Goal: Task Accomplishment & Management: Complete application form

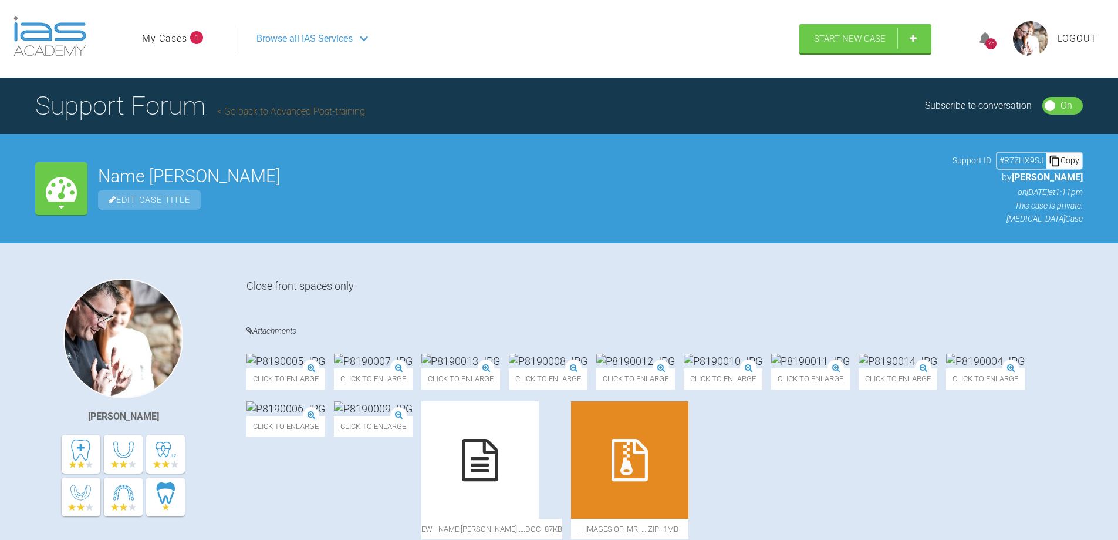
click at [178, 41] on link "My Cases" at bounding box center [164, 38] width 45 height 15
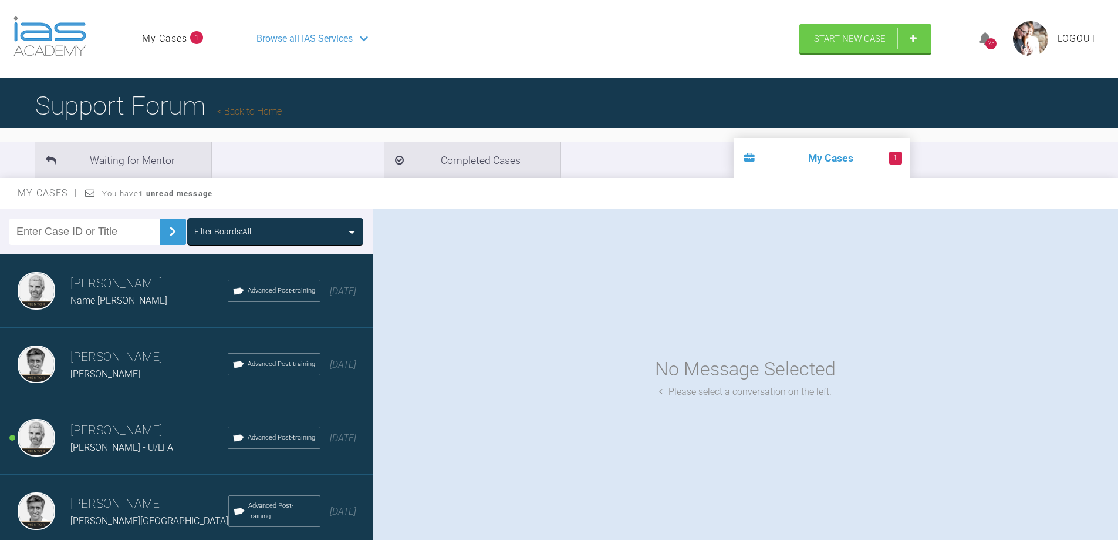
click at [97, 440] on div "[PERSON_NAME] - U/LFA" at bounding box center [148, 447] width 157 height 15
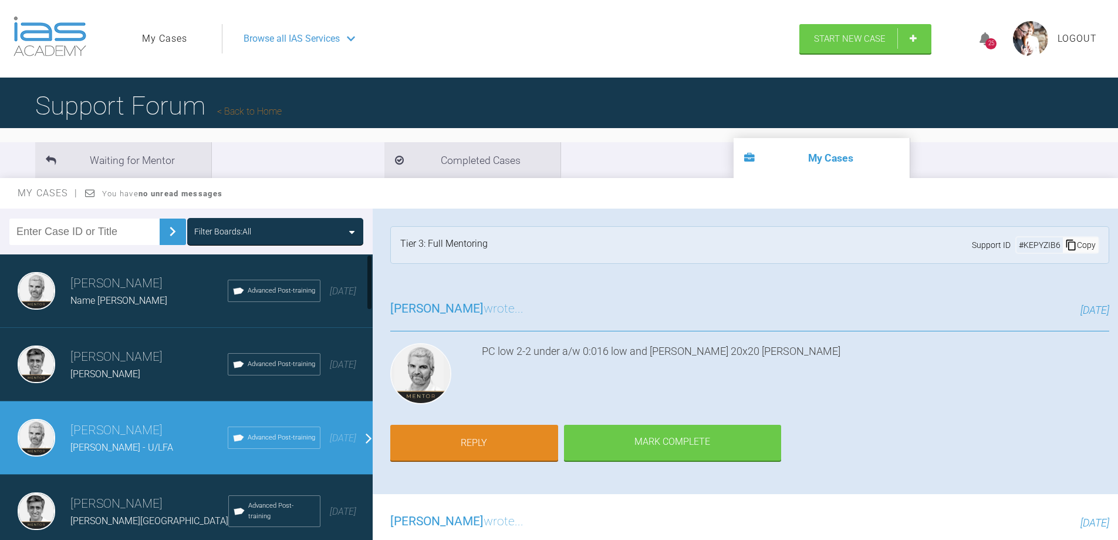
click at [83, 360] on h3 "[PERSON_NAME]" at bounding box center [148, 357] width 157 height 20
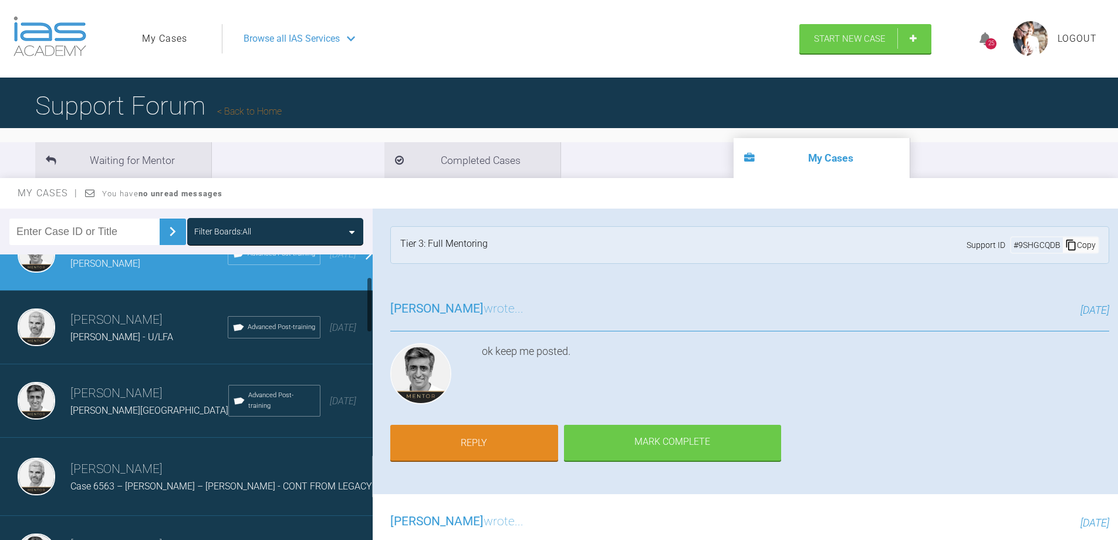
scroll to position [117, 0]
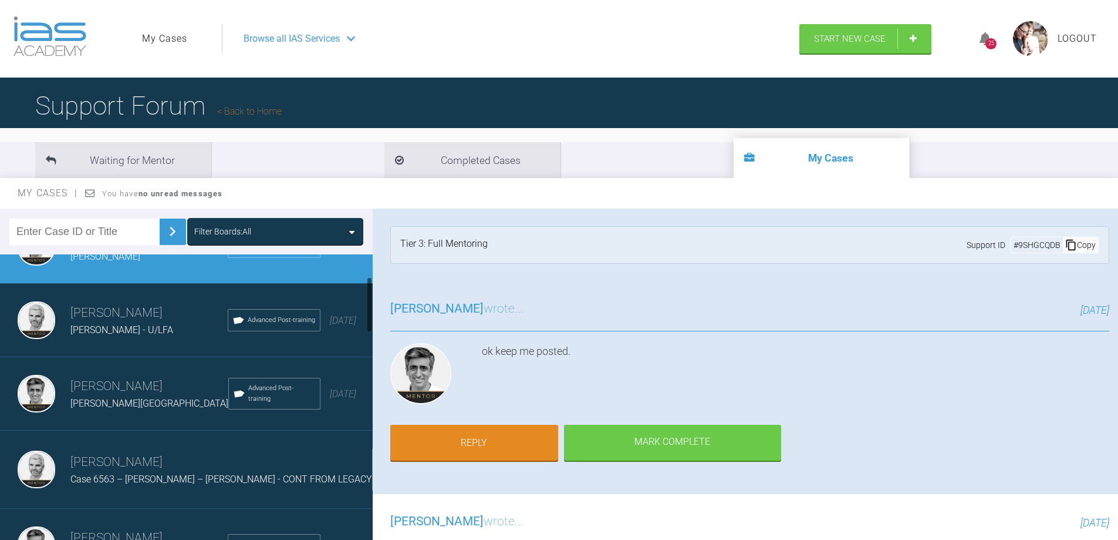
click at [97, 393] on h3 "[PERSON_NAME]" at bounding box center [149, 386] width 158 height 20
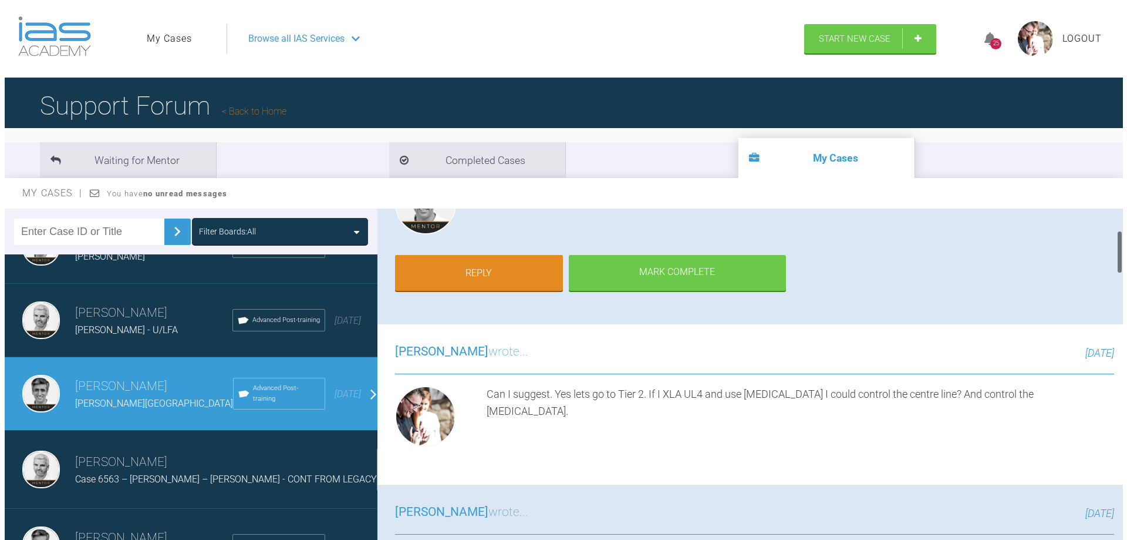
scroll to position [176, 0]
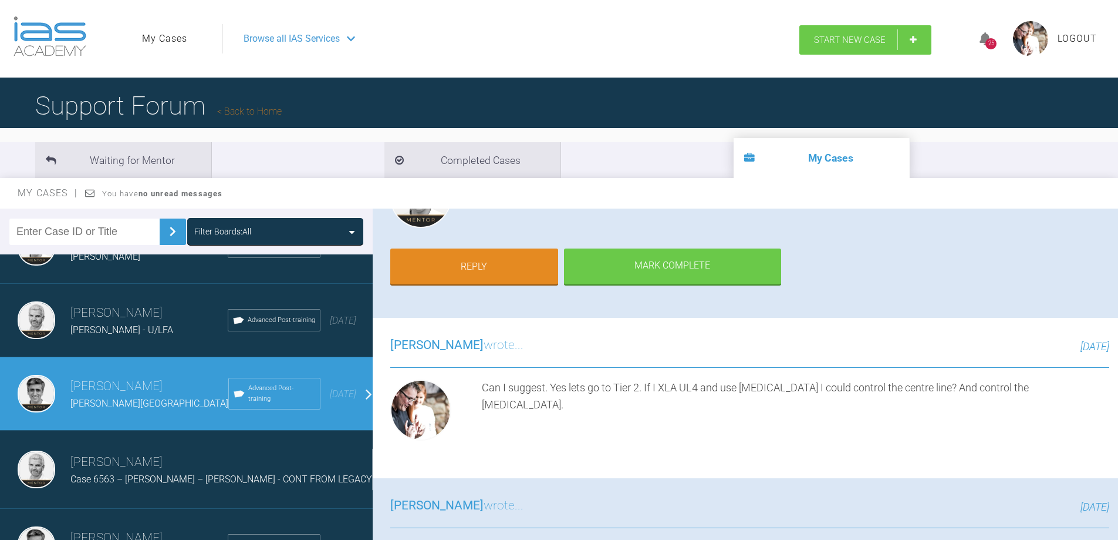
click at [850, 39] on span "Start New Case" at bounding box center [850, 40] width 72 height 11
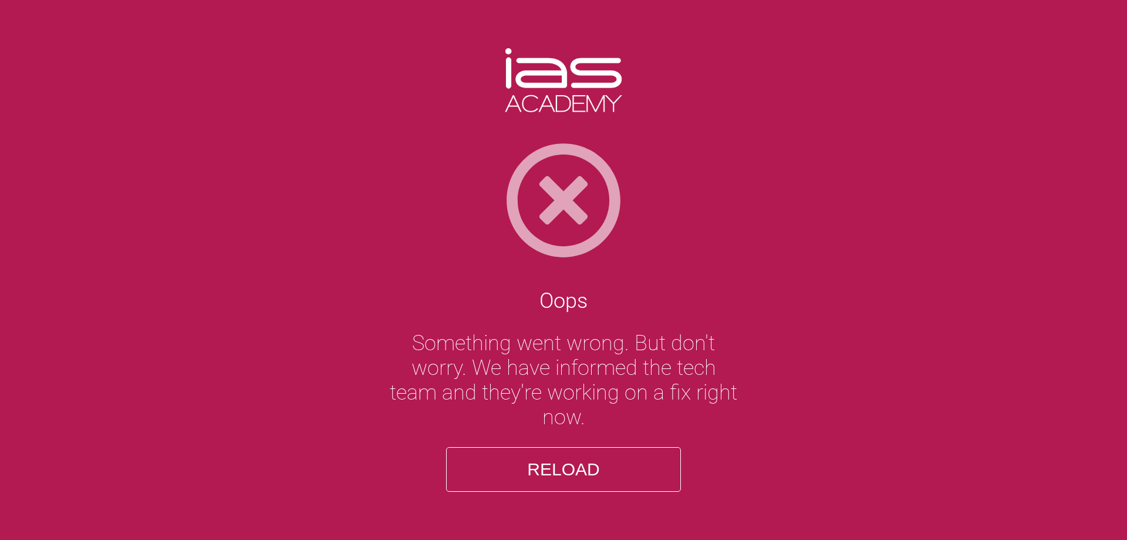
click at [572, 187] on img at bounding box center [563, 199] width 1127 height 117
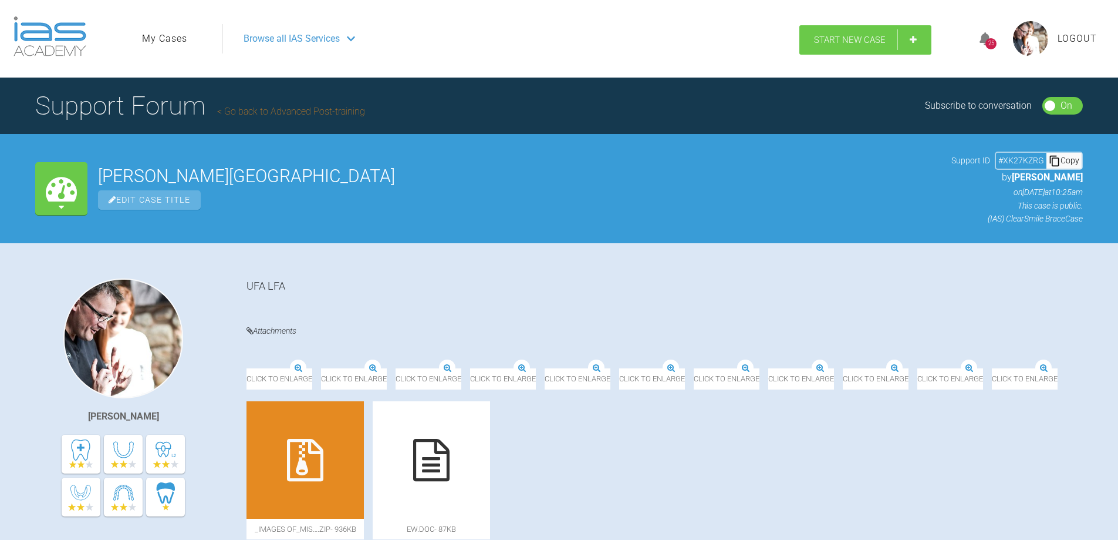
click at [857, 31] on link "Start New Case" at bounding box center [866, 39] width 132 height 29
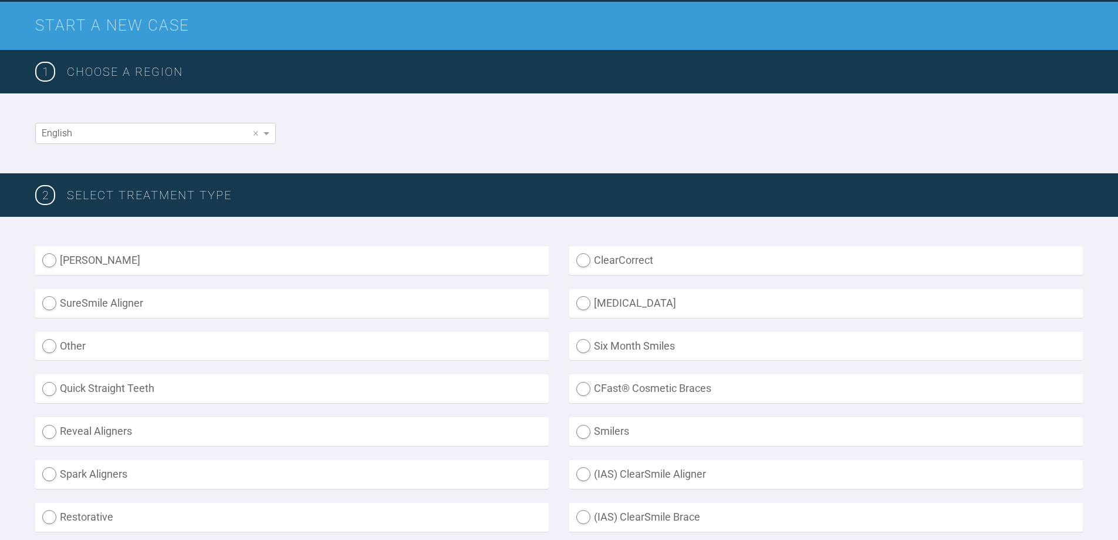
scroll to position [176, 0]
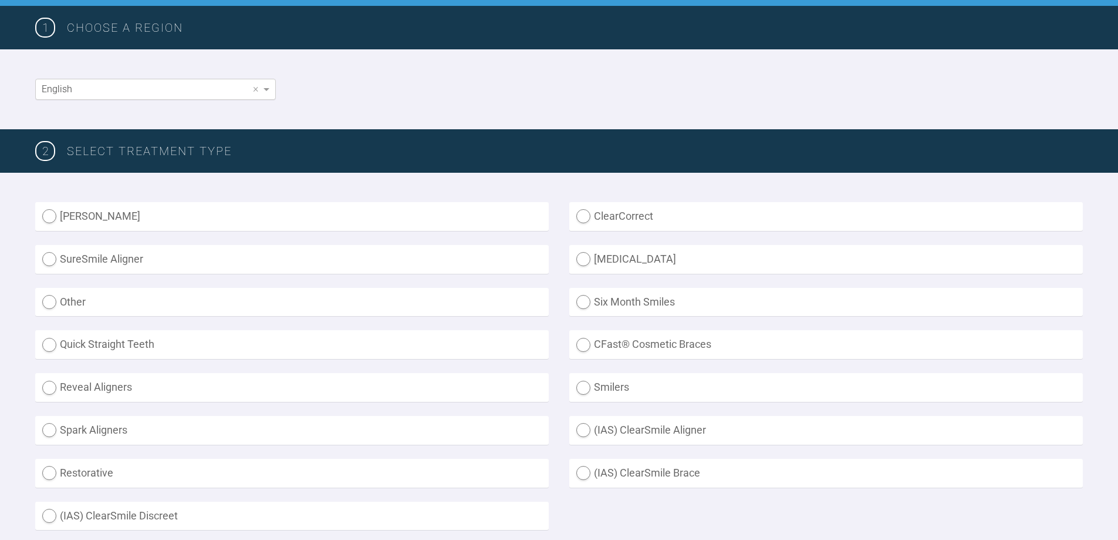
click at [89, 95] on div "English" at bounding box center [156, 89] width 240 height 20
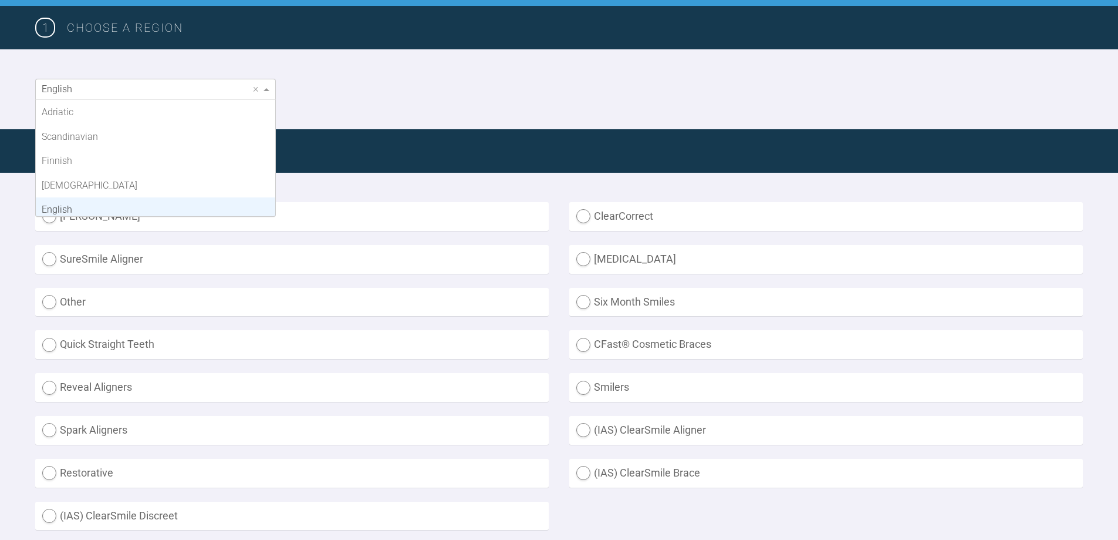
scroll to position [97, 0]
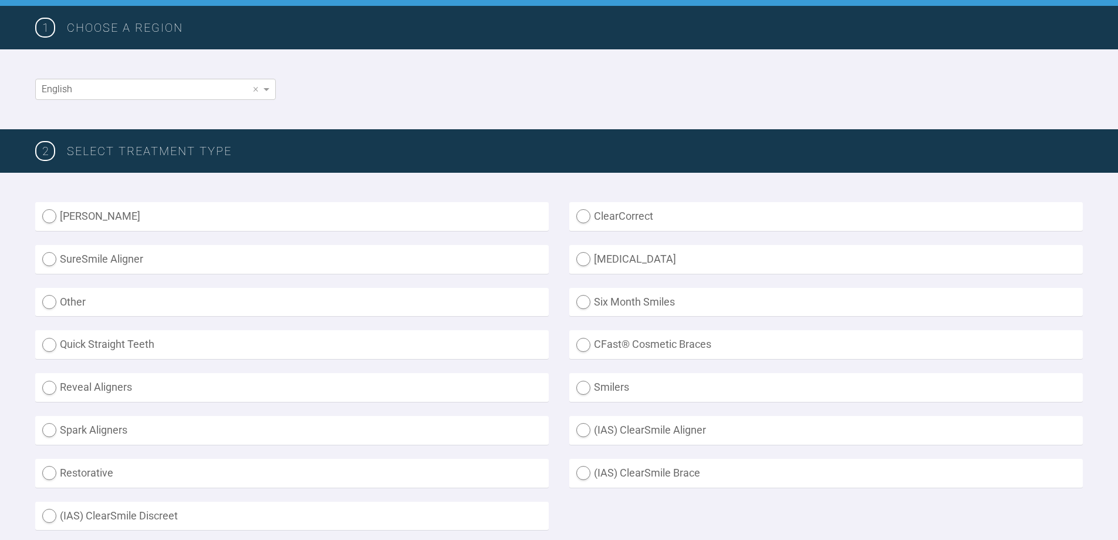
click at [396, 187] on div "Inman Aligner ClearCorrect SureSmile Aligner Invisalign Other Six Month Smiles …" at bounding box center [559, 373] width 1118 height 400
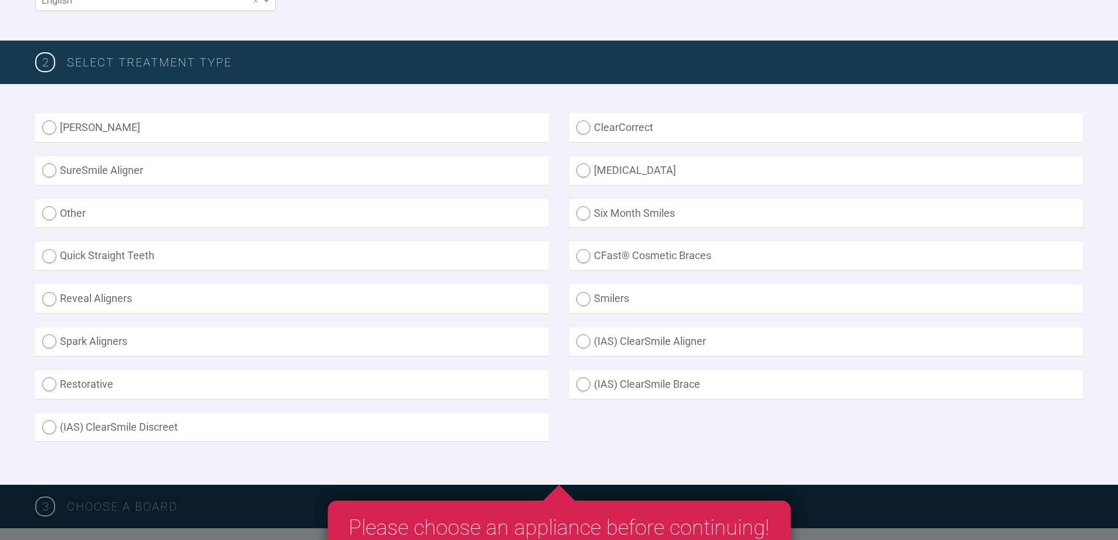
scroll to position [352, 0]
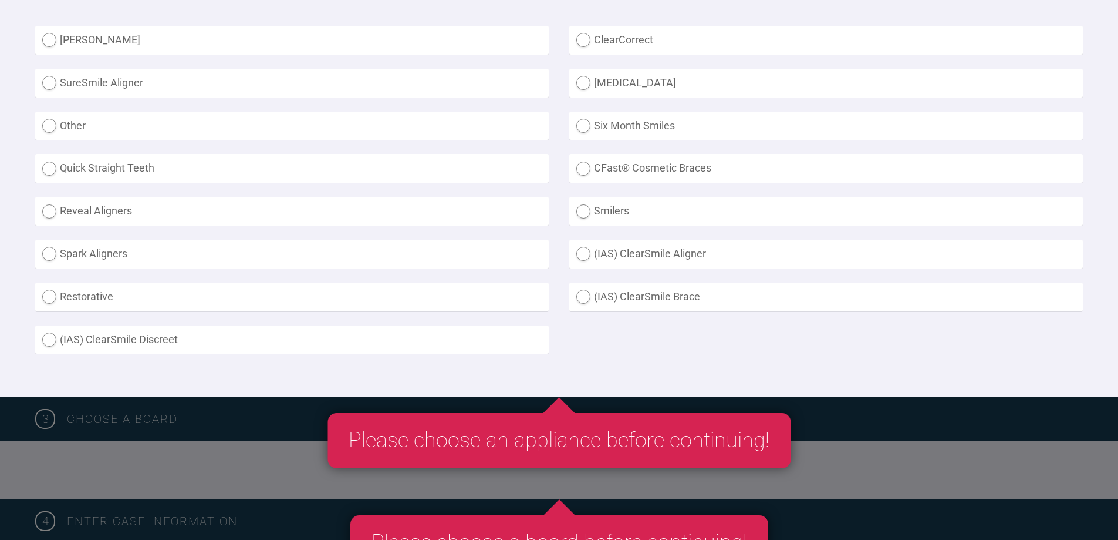
click at [587, 298] on label "(IAS) ClearSmile Brace" at bounding box center [827, 296] width 514 height 29
radio Brace "true"
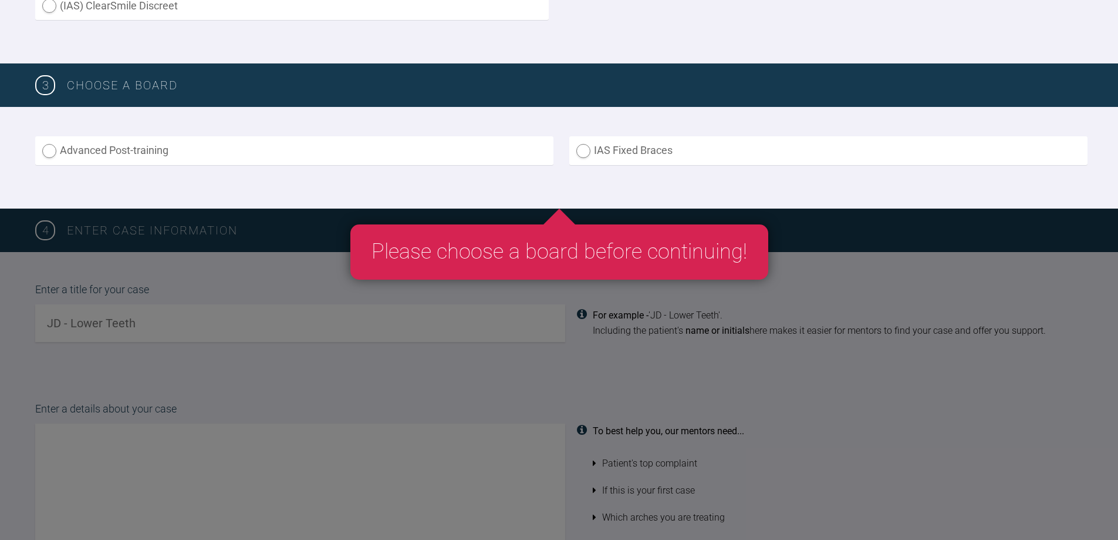
scroll to position [763, 0]
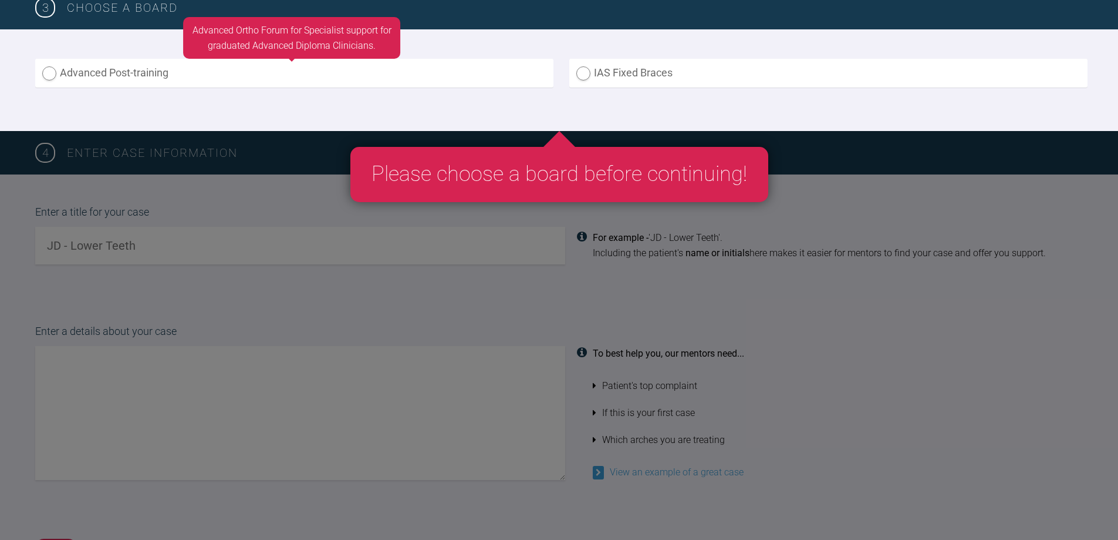
click at [51, 70] on label "Advanced Post-training" at bounding box center [294, 73] width 518 height 29
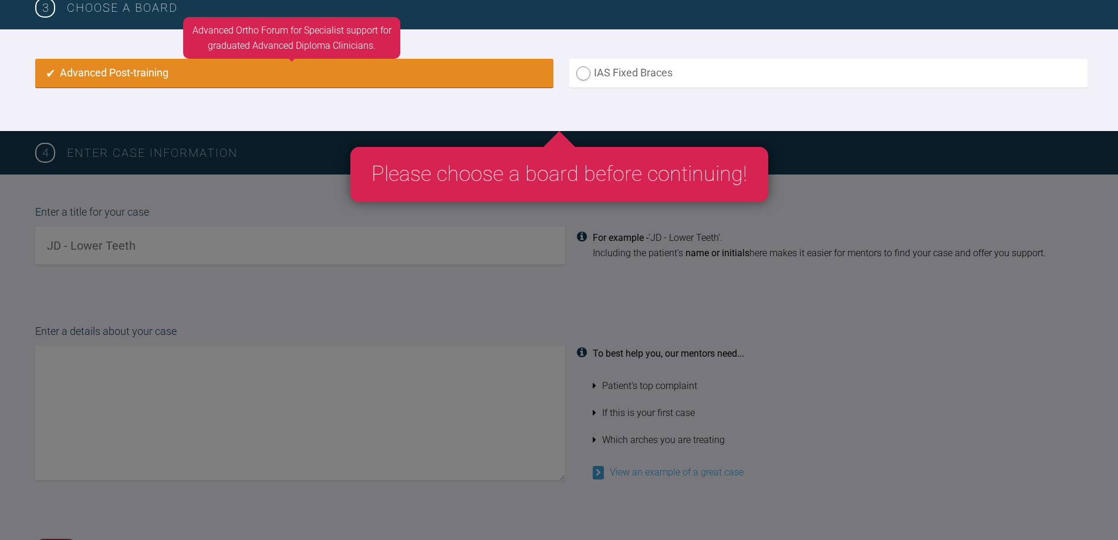
radio input "true"
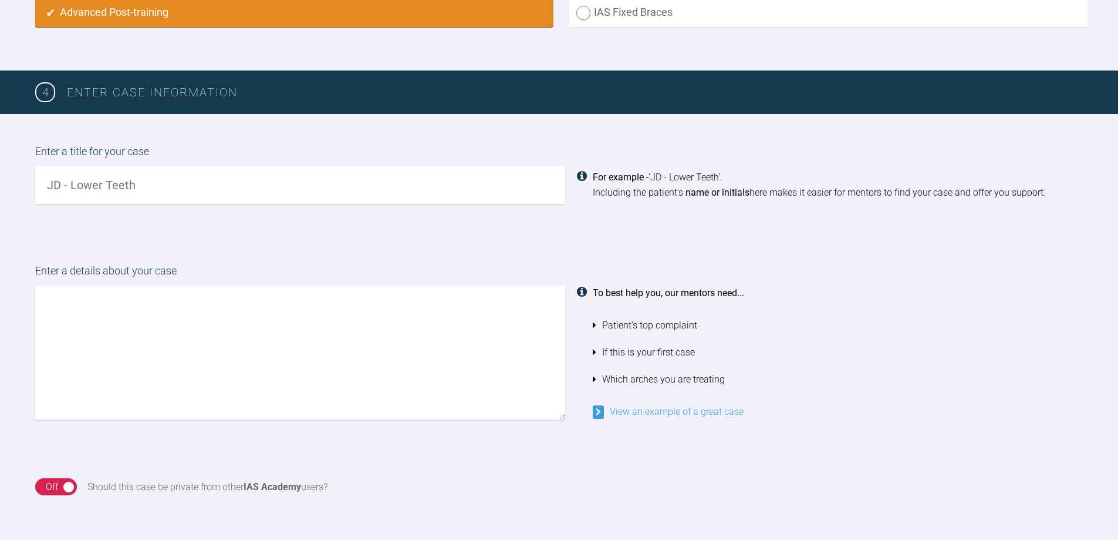
drag, startPoint x: 190, startPoint y: 190, endPoint x: 44, endPoint y: 186, distance: 146.3
click at [44, 186] on input "text" at bounding box center [300, 185] width 530 height 38
type input "Full U L Fixed Braces"
click at [122, 312] on textarea at bounding box center [300, 352] width 530 height 134
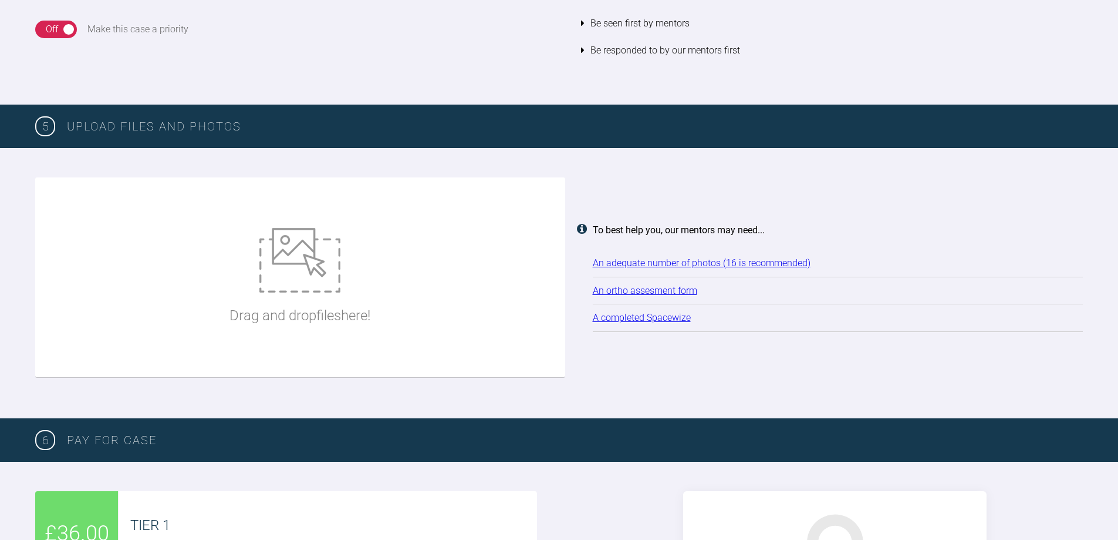
scroll to position [1411, 0]
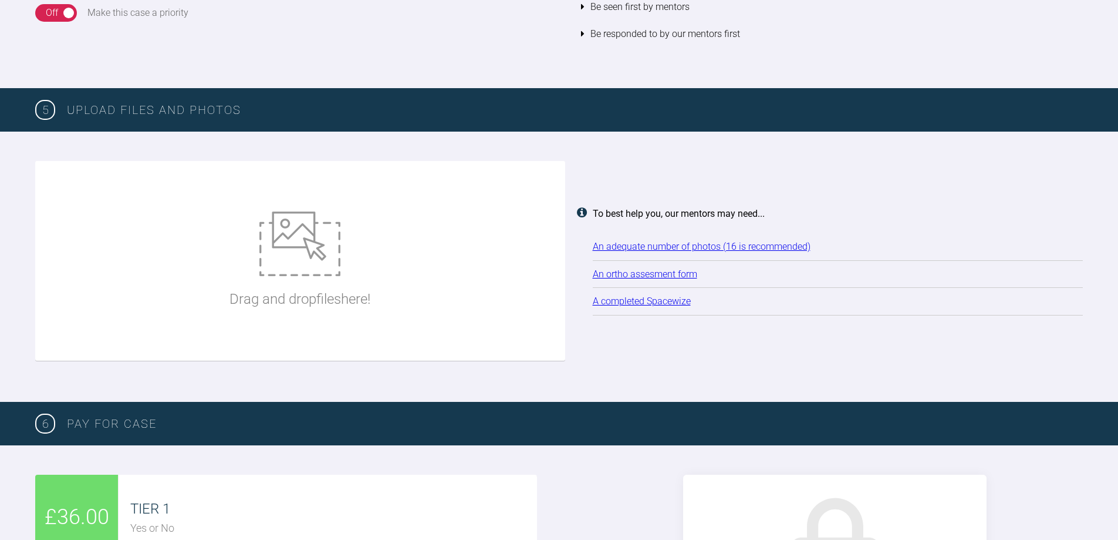
type textarea "To extract or not upper right side"
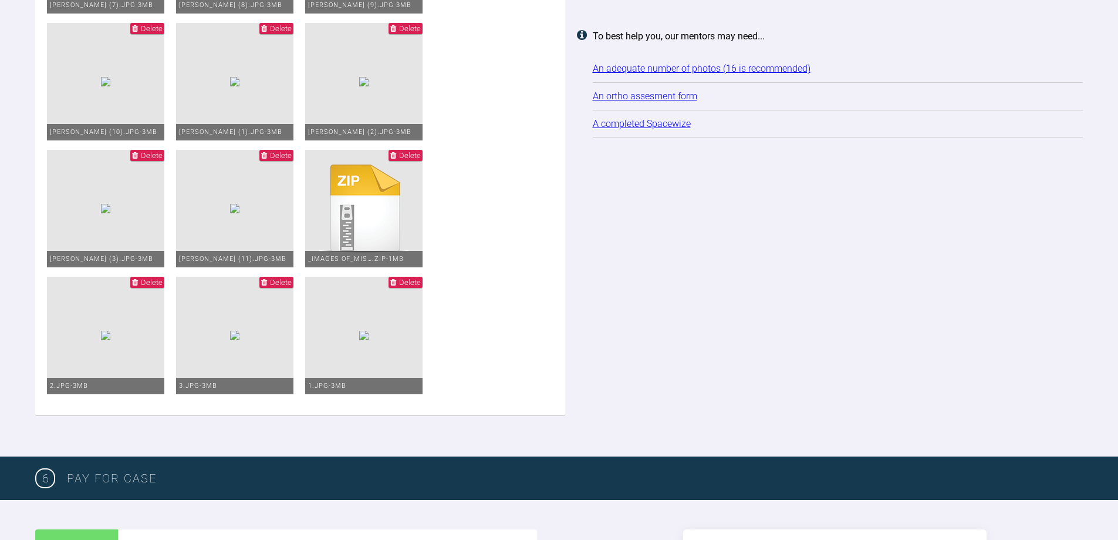
scroll to position [1822, 0]
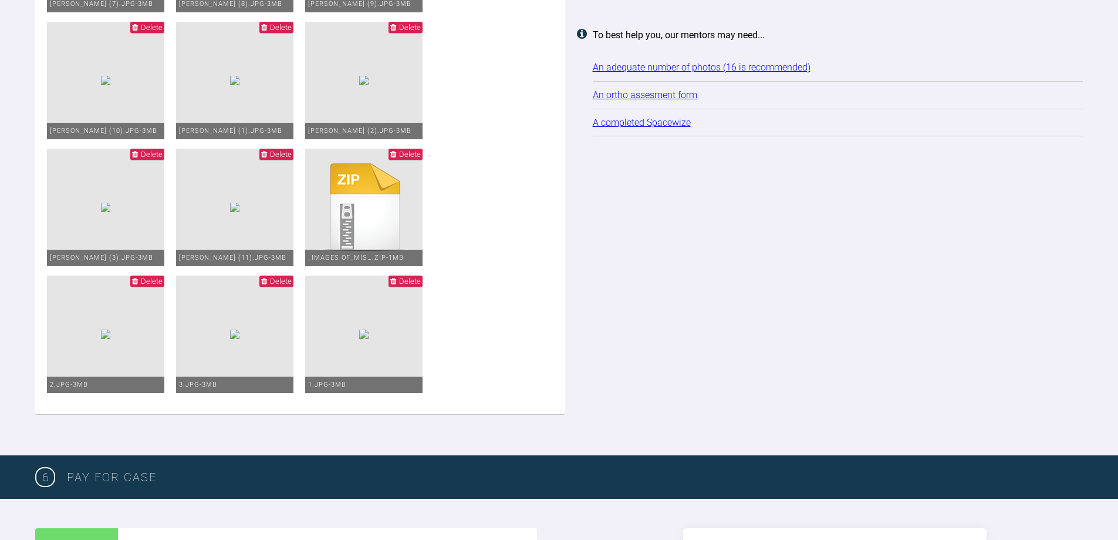
click at [654, 94] on link "An ortho assesment form" at bounding box center [645, 94] width 105 height 11
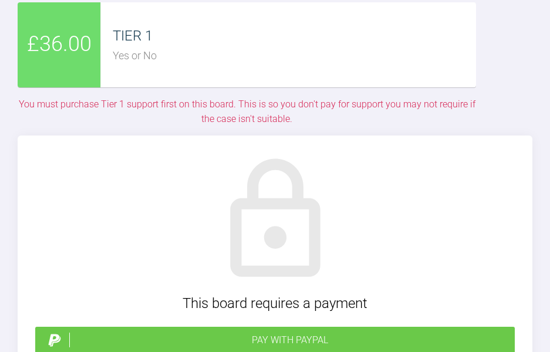
scroll to position [2491, 0]
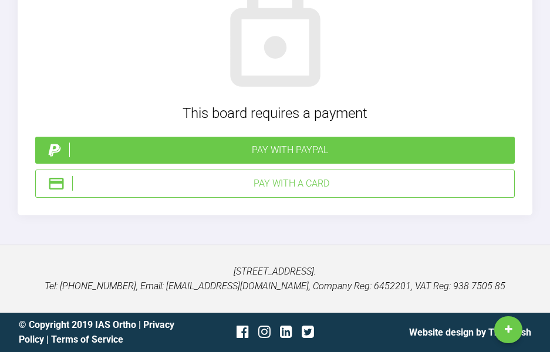
click at [270, 143] on div "Pay with PayPal" at bounding box center [289, 150] width 441 height 15
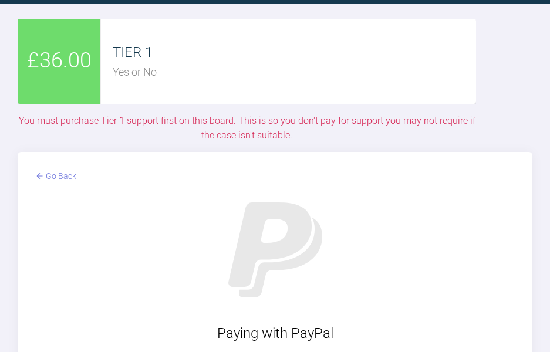
scroll to position [2117, 0]
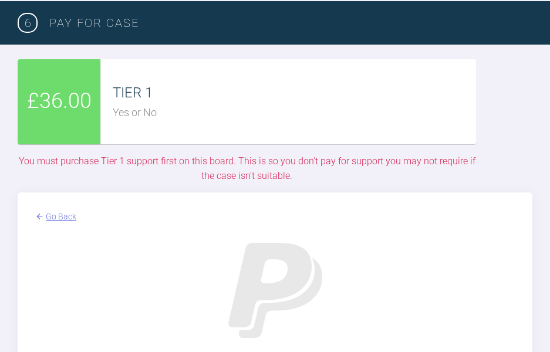
click at [163, 104] on div "TIER 1" at bounding box center [294, 93] width 363 height 22
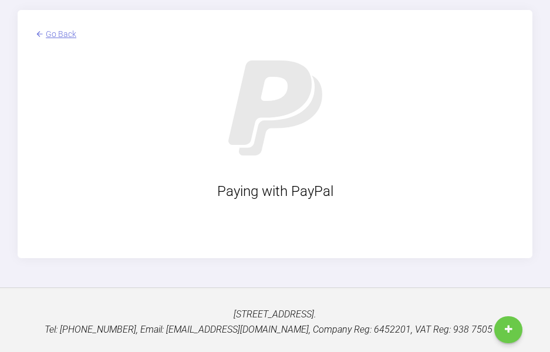
scroll to position [2293, 0]
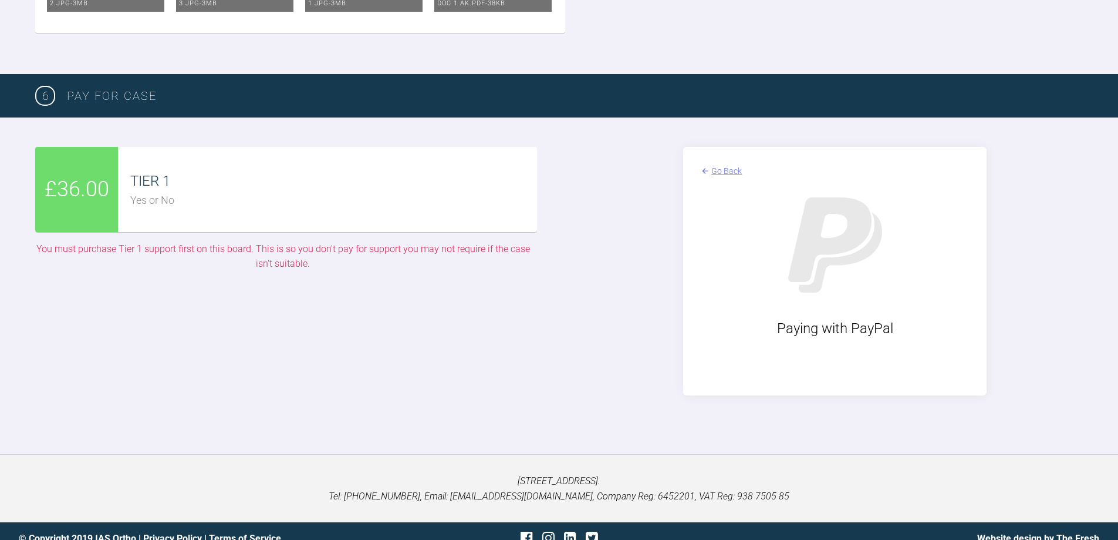
scroll to position [2344, 0]
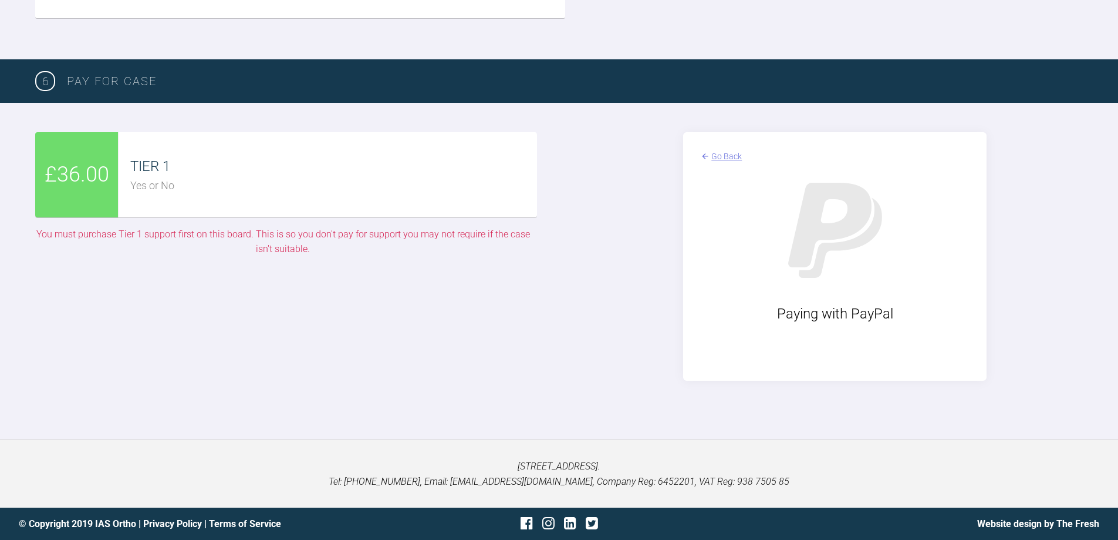
click at [151, 189] on div "Yes or No" at bounding box center [333, 185] width 406 height 17
click at [84, 183] on span "£36.00" at bounding box center [77, 175] width 65 height 34
click at [823, 237] on img at bounding box center [835, 230] width 135 height 135
click at [725, 158] on div "Go Back" at bounding box center [727, 156] width 31 height 13
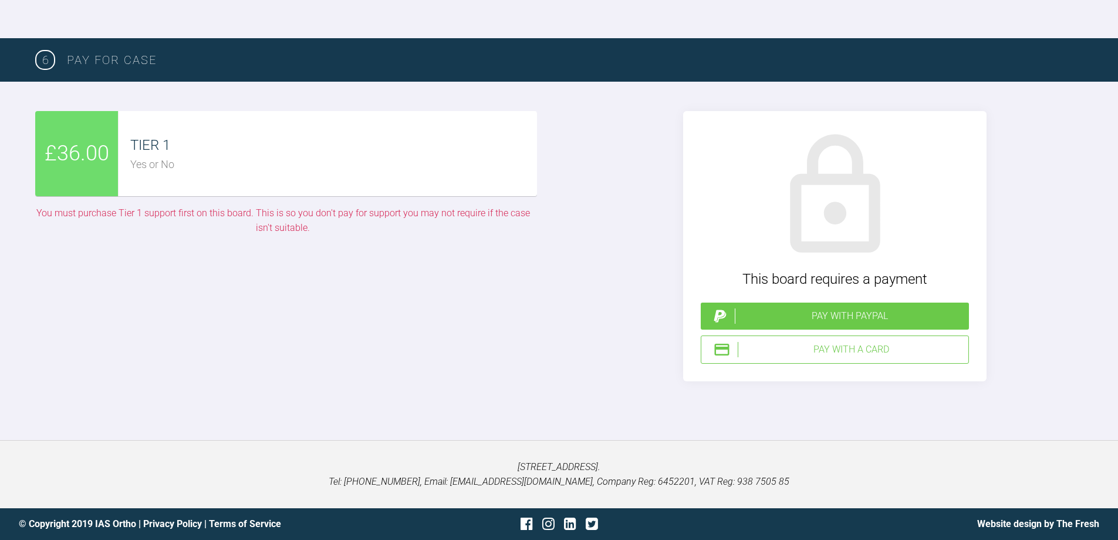
click at [270, 381] on div "£36.00 TIER 1 Yes or No You must purchase Tier 1 support first on this board. T…" at bounding box center [283, 246] width 496 height 270
click at [303, 362] on div "£36.00 TIER 1 Yes or No You must purchase Tier 1 support first on this board. T…" at bounding box center [283, 246] width 496 height 270
click at [853, 357] on div "Pay with a Card" at bounding box center [851, 349] width 226 height 15
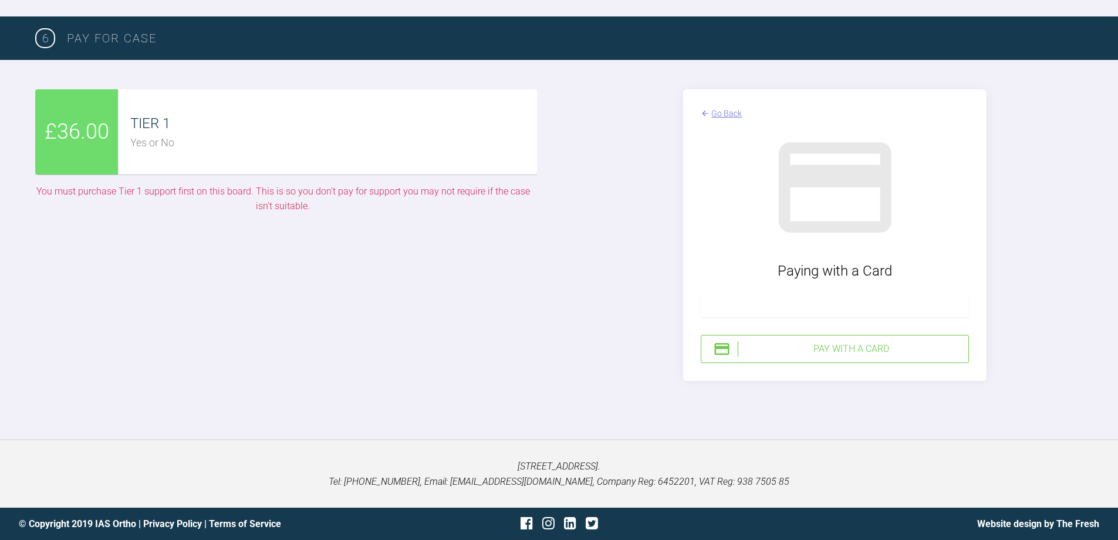
click at [780, 317] on div at bounding box center [835, 305] width 268 height 23
click at [767, 317] on div at bounding box center [835, 305] width 268 height 23
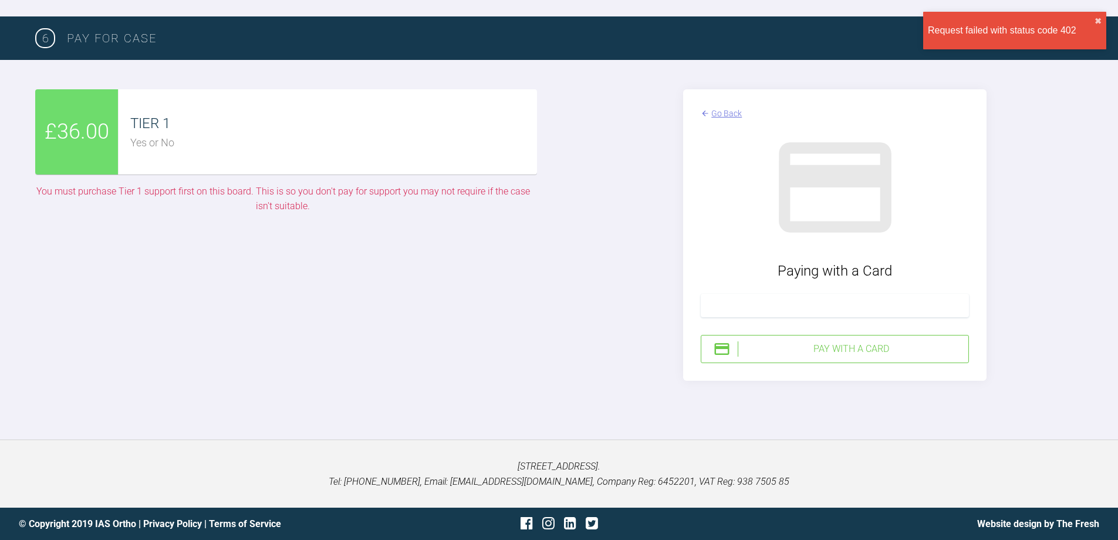
click at [851, 356] on div "Pay with a Card" at bounding box center [851, 348] width 226 height 15
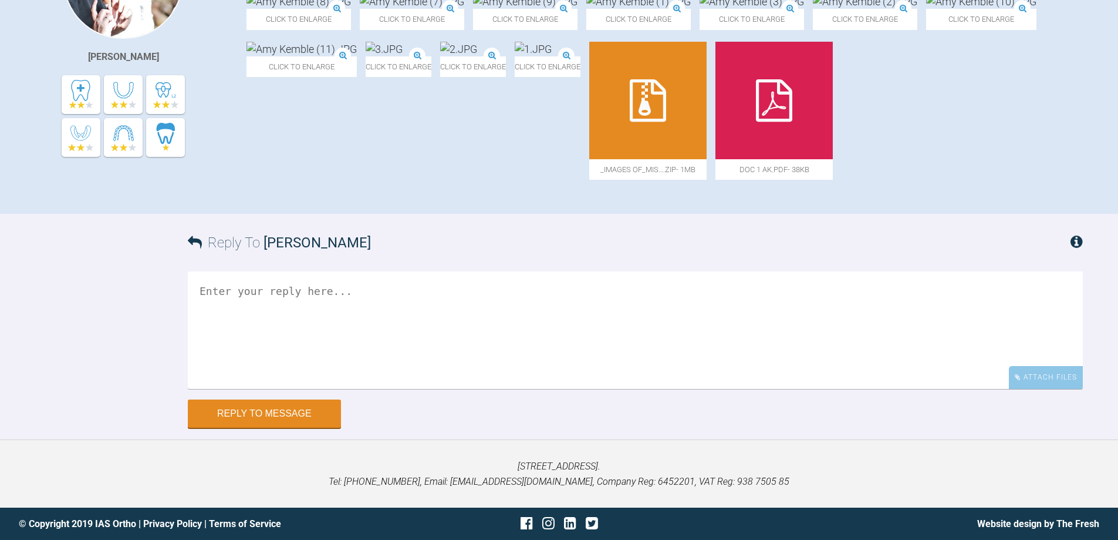
scroll to position [557, 0]
